Goal: Task Accomplishment & Management: Complete application form

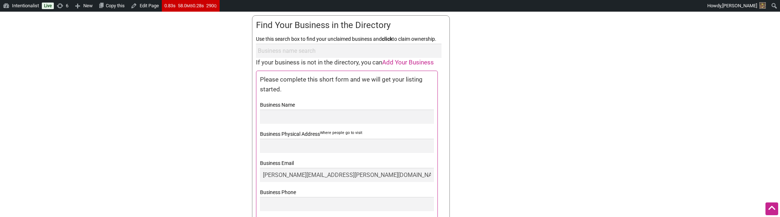
scroll to position [349, 0]
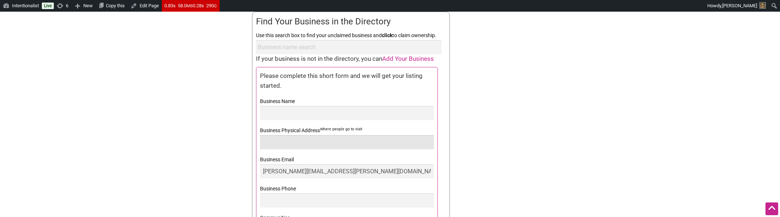
click at [317, 140] on input "Business Physical Address Where people go to visit" at bounding box center [347, 142] width 174 height 14
type input "L"
type input "610 Terry"
click at [509, 149] on div "Step 1: Claim your business Claiming your business(es) allows you to manage you…" at bounding box center [390, 127] width 284 height 350
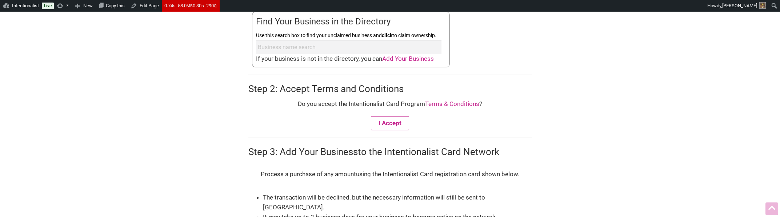
scroll to position [349, 0]
click at [406, 59] on span "Add Your Business" at bounding box center [408, 58] width 52 height 7
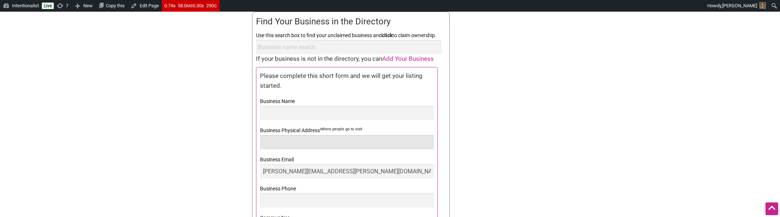
click at [306, 143] on input "Business Physical Address Where people go to visit" at bounding box center [347, 142] width 174 height 14
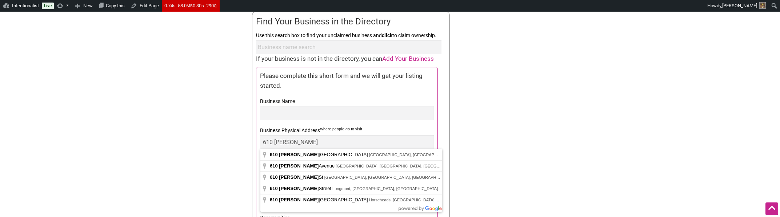
type input "610 Terry Avenue, Seattle, WA, USA"
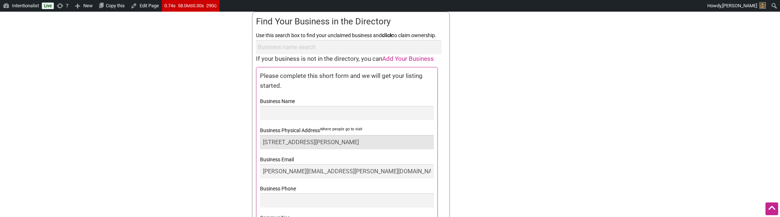
click at [374, 139] on input "610 Terry Avenue, Seattle, WA, USA" at bounding box center [347, 142] width 174 height 14
click at [382, 141] on input "610 Terry Avenue, Seattle, WA, USA" at bounding box center [347, 142] width 174 height 14
drag, startPoint x: 373, startPoint y: 142, endPoint x: 222, endPoint y: 134, distance: 151.4
click at [222, 134] on form "Join the Program! The Intentionalist Card and Buy Black Card are prepaid restri…" at bounding box center [390, 149] width 509 height 806
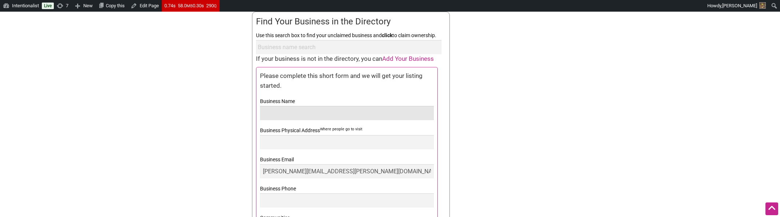
click at [310, 116] on input "Business Name" at bounding box center [347, 113] width 174 height 14
type input "Test"
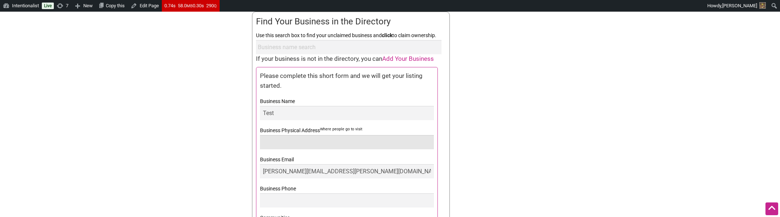
click at [284, 143] on input "Business Physical Address Where people go to visit" at bounding box center [347, 142] width 174 height 14
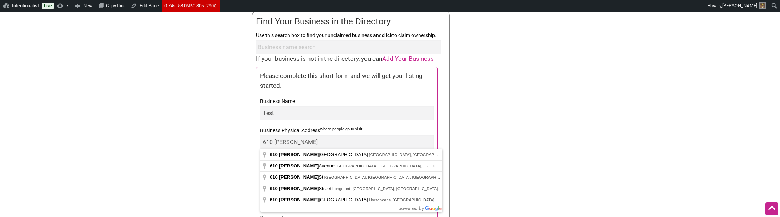
type input "610 Terry Avenue North, Seattle, WA, USA"
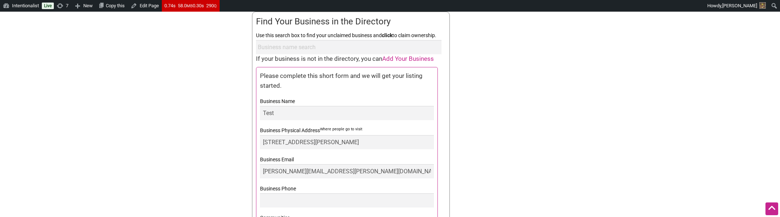
click at [559, 163] on form "Join the Program! The Intentionalist Card and Buy Black Card are prepaid restri…" at bounding box center [390, 149] width 509 height 806
click at [388, 144] on input "610 Terry Avenue North, Seattle, WA, USA" at bounding box center [347, 142] width 174 height 14
click at [394, 141] on input "610 Terry Avenue North, Seattle, WA, USA" at bounding box center [347, 142] width 174 height 14
click at [461, 140] on div "Step 1: Claim your business Claiming your business(es) allows you to manage you…" at bounding box center [390, 127] width 284 height 350
drag, startPoint x: 391, startPoint y: 143, endPoint x: 209, endPoint y: 141, distance: 182.1
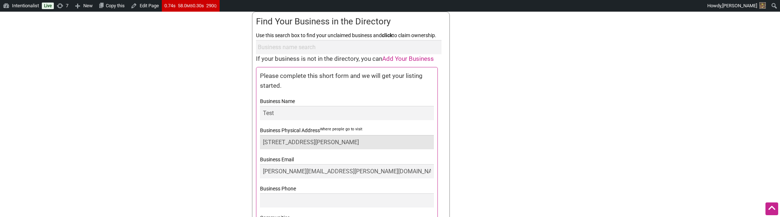
click at [209, 141] on form "Join the Program! The Intentionalist Card and Buy Black Card are prepaid restri…" at bounding box center [390, 149] width 509 height 806
click at [377, 143] on input "Business Physical Address Where people go to visit" at bounding box center [347, 142] width 174 height 14
click at [346, 139] on input "Business Physical Address Where people go to visit" at bounding box center [347, 142] width 174 height 14
click at [148, 75] on form "Join the Program! The Intentionalist Card and Buy Black Card are prepaid restri…" at bounding box center [390, 149] width 509 height 806
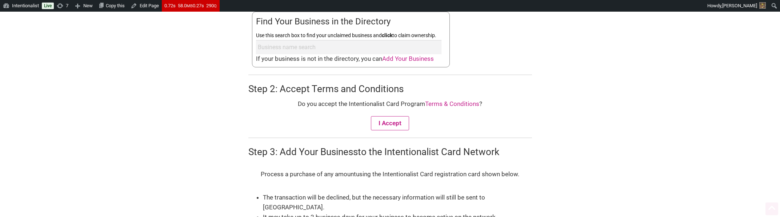
scroll to position [349, 0]
click at [430, 57] on span "Add Your Business" at bounding box center [408, 58] width 52 height 7
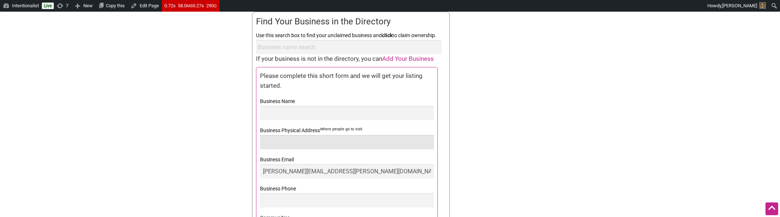
click at [349, 143] on input "Business Physical Address Where people go to visit" at bounding box center [347, 142] width 174 height 14
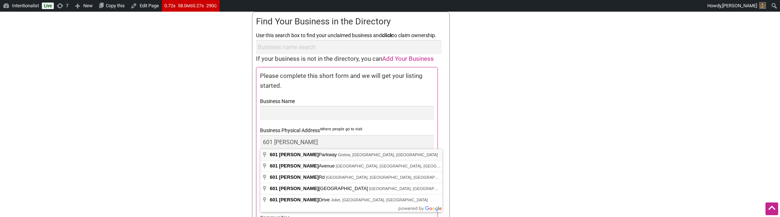
type input "601 Terry Parkway, Gretna, LA, USA"
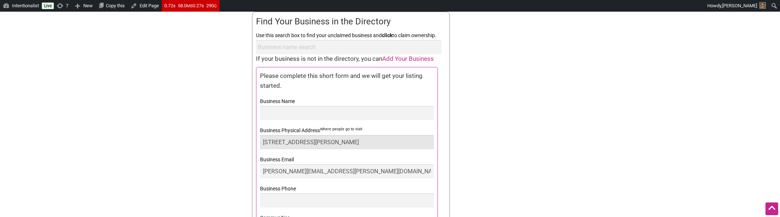
drag, startPoint x: 364, startPoint y: 143, endPoint x: 244, endPoint y: 137, distance: 120.1
click at [244, 137] on form "Join the Program! The Intentionalist Card and Buy Black Card are prepaid restri…" at bounding box center [390, 149] width 509 height 806
click at [156, 119] on form "Join the Program! The Intentionalist Card and Buy Black Card are prepaid restri…" at bounding box center [390, 149] width 509 height 806
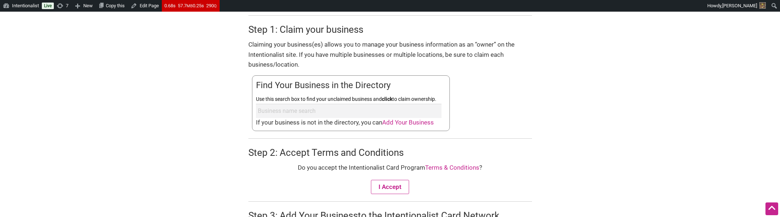
scroll to position [309, 0]
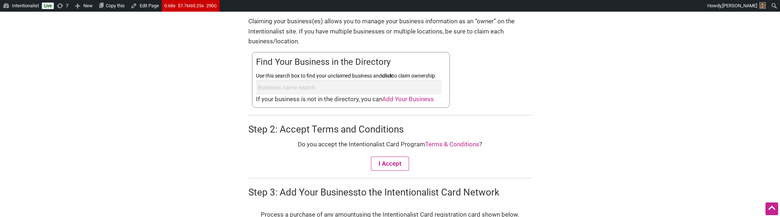
click at [427, 96] on span "Add Your Business" at bounding box center [408, 98] width 52 height 7
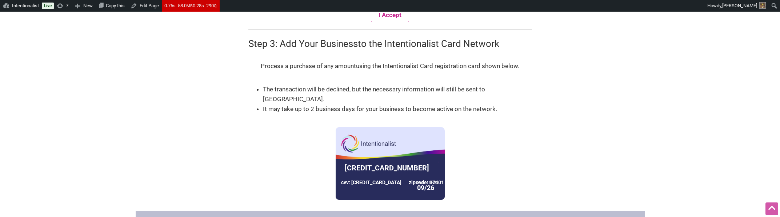
scroll to position [482, 0]
